Goal: Use online tool/utility: Utilize a website feature to perform a specific function

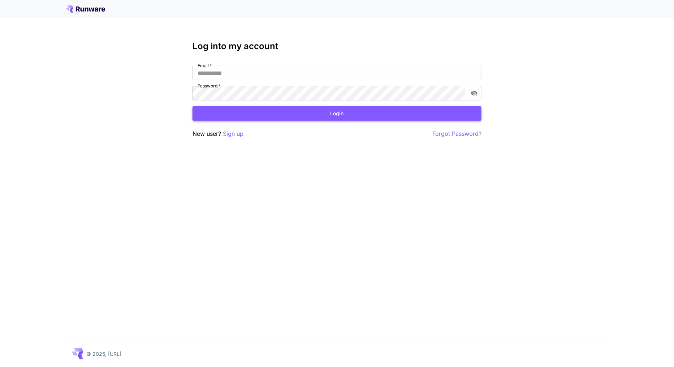
type input "**********"
click at [336, 107] on button "Login" at bounding box center [336, 113] width 289 height 15
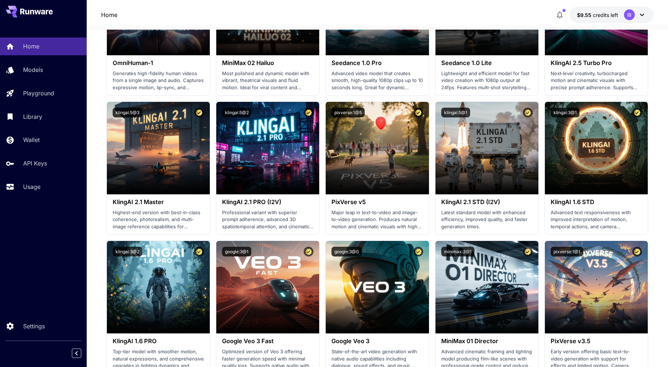
scroll to position [521, 0]
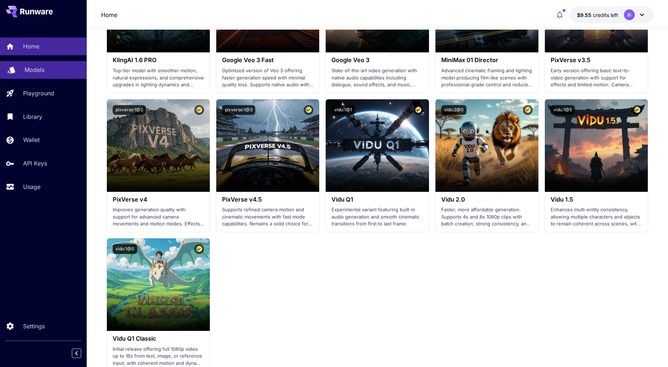
click at [30, 71] on p "Models" at bounding box center [35, 69] width 20 height 9
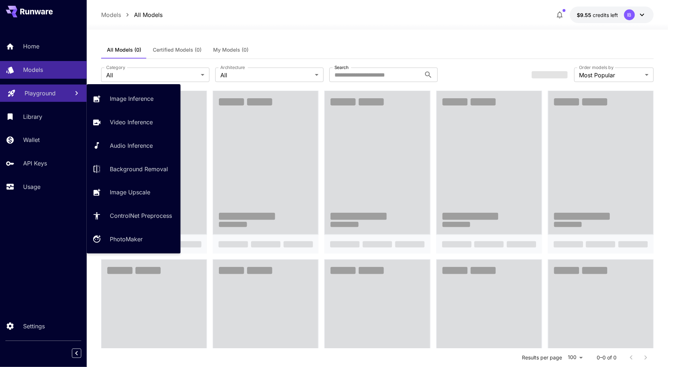
click at [37, 90] on p "Playground" at bounding box center [40, 93] width 31 height 9
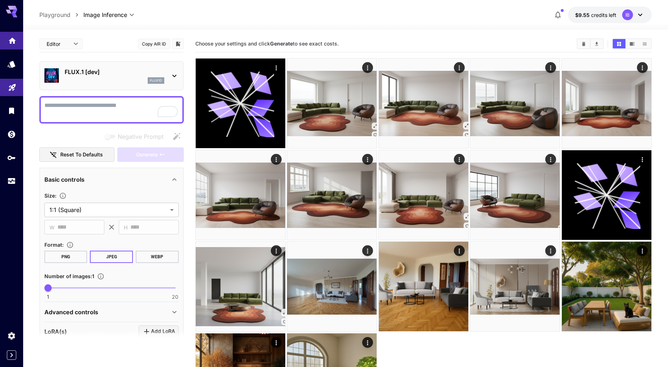
click at [12, 45] on link at bounding box center [11, 41] width 23 height 18
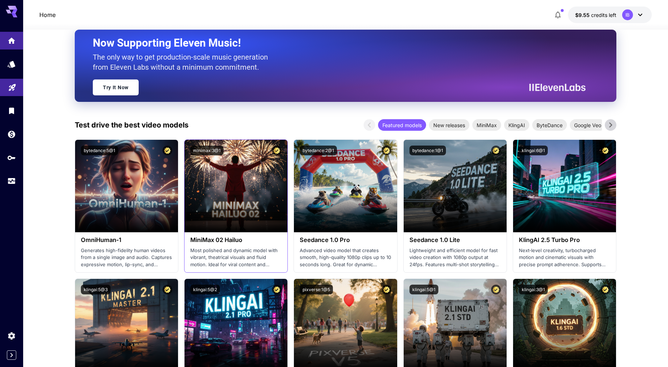
scroll to position [200, 0]
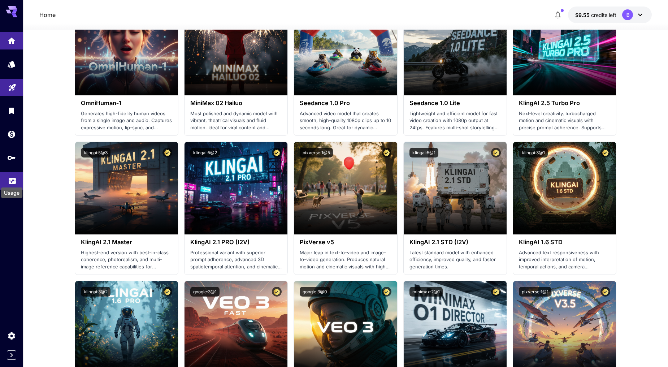
click at [9, 178] on icon "Usage" at bounding box center [12, 178] width 9 height 9
